Goal: Task Accomplishment & Management: Complete application form

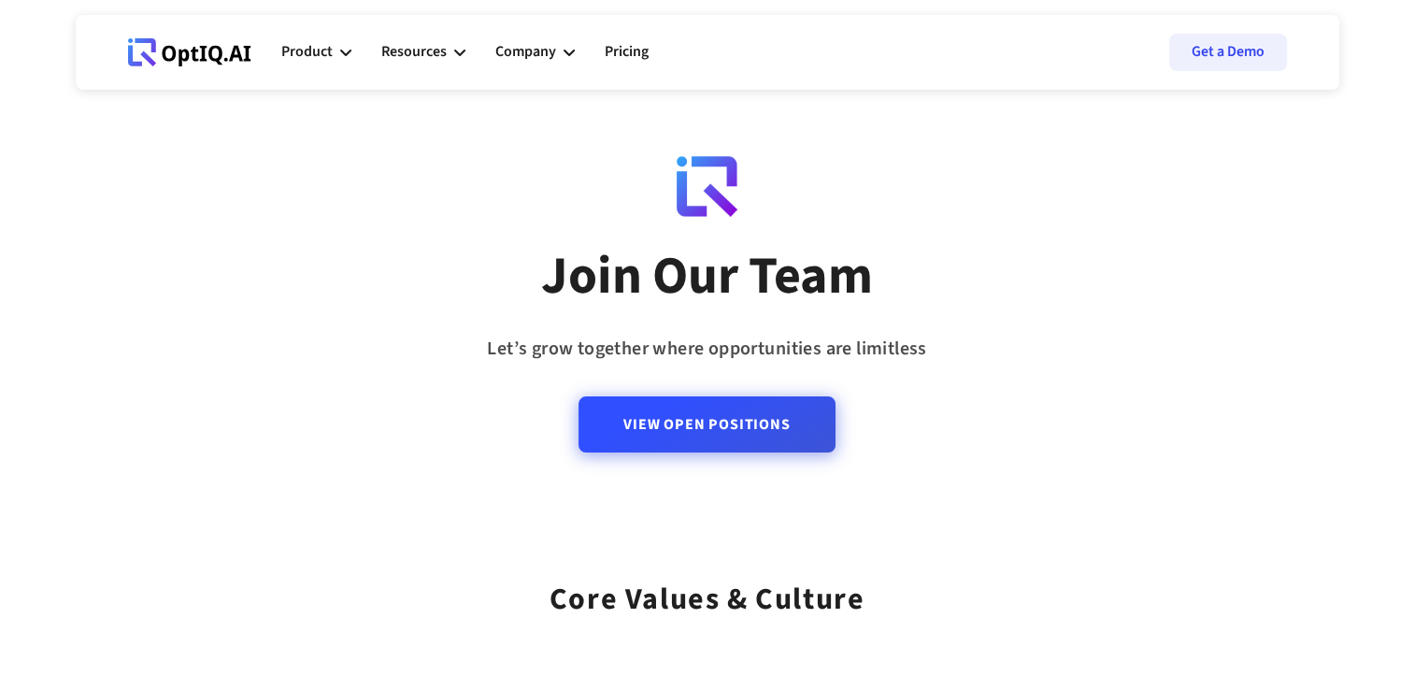
click at [677, 429] on link "View Open Positions" at bounding box center [707, 424] width 256 height 56
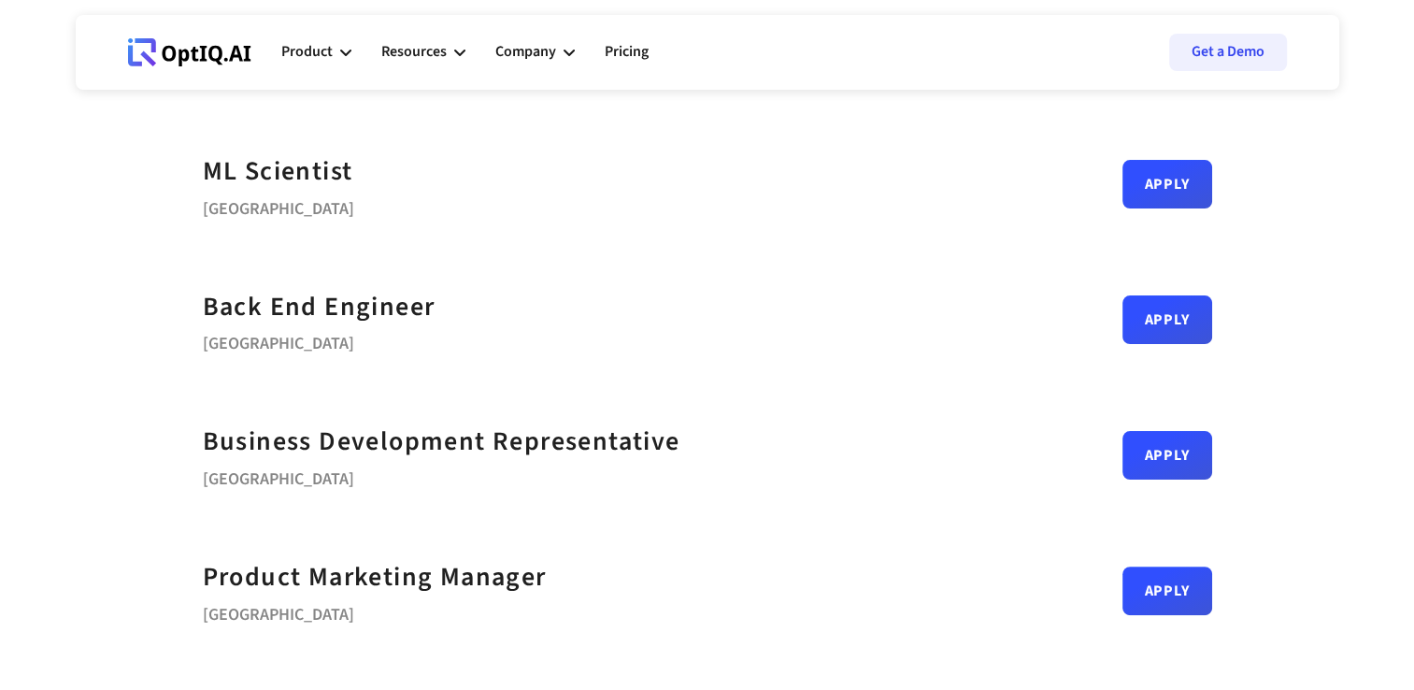
scroll to position [359, 0]
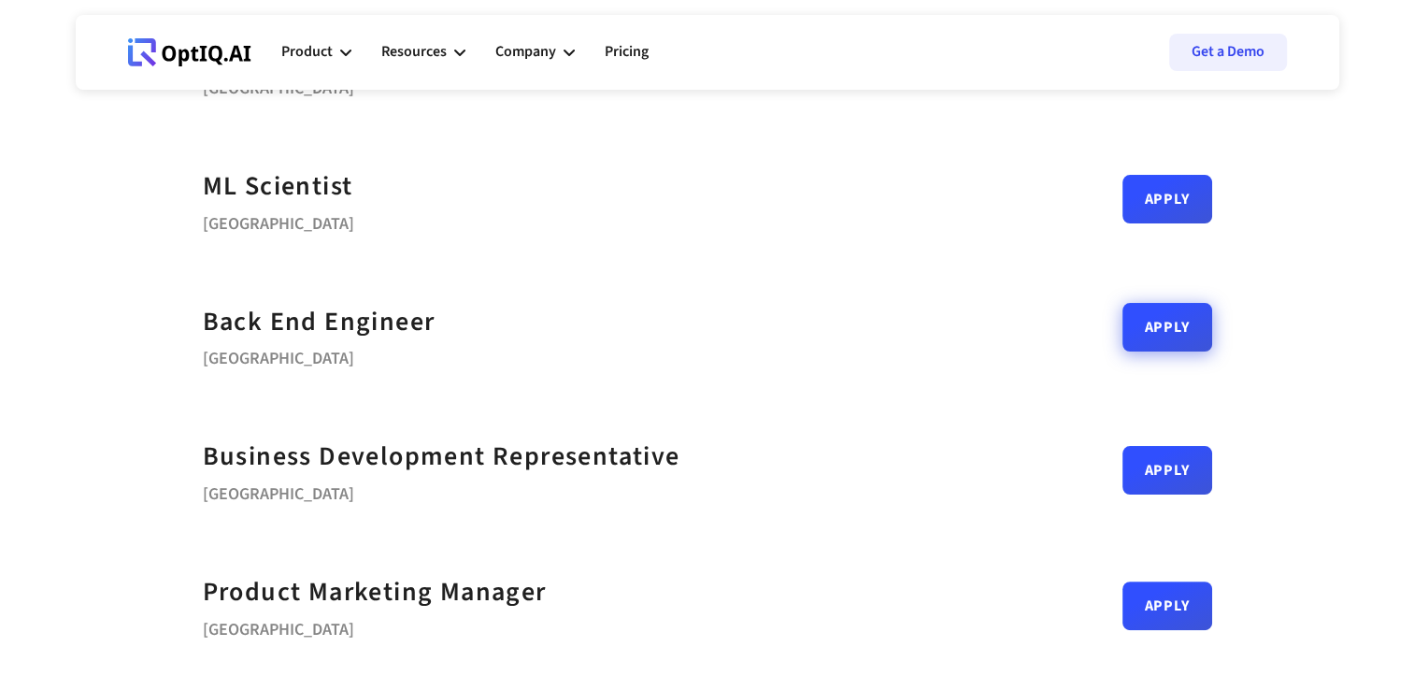
click at [1148, 332] on link "Apply" at bounding box center [1168, 327] width 90 height 49
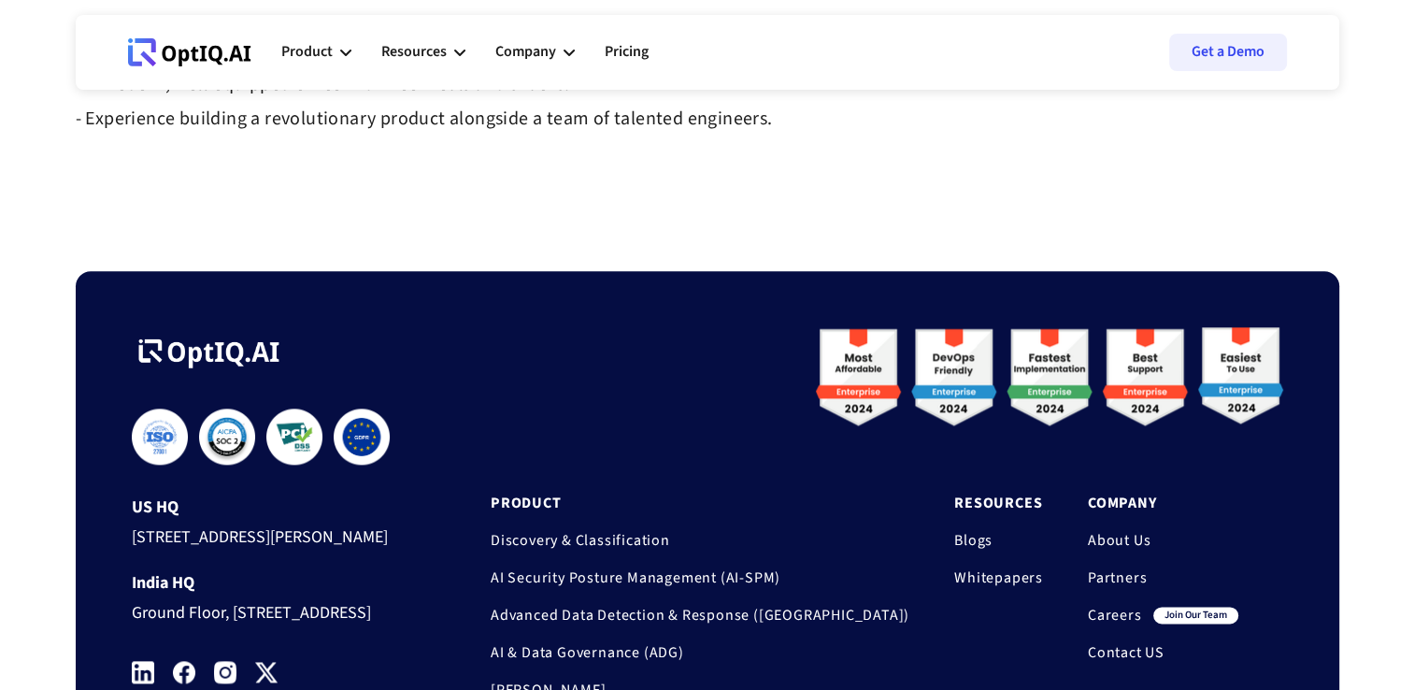
scroll to position [2143, 0]
